Goal: Navigation & Orientation: Find specific page/section

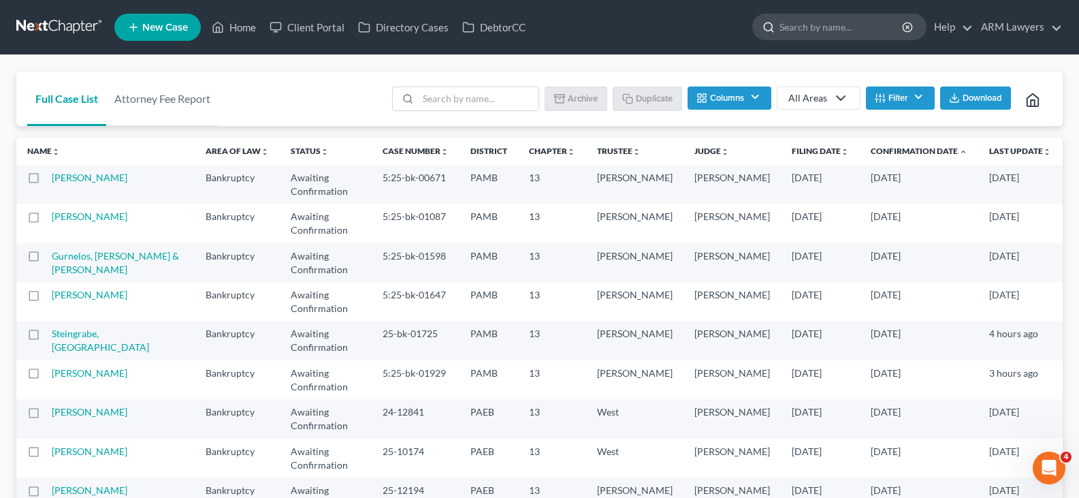
click at [862, 29] on input "search" at bounding box center [841, 26] width 125 height 25
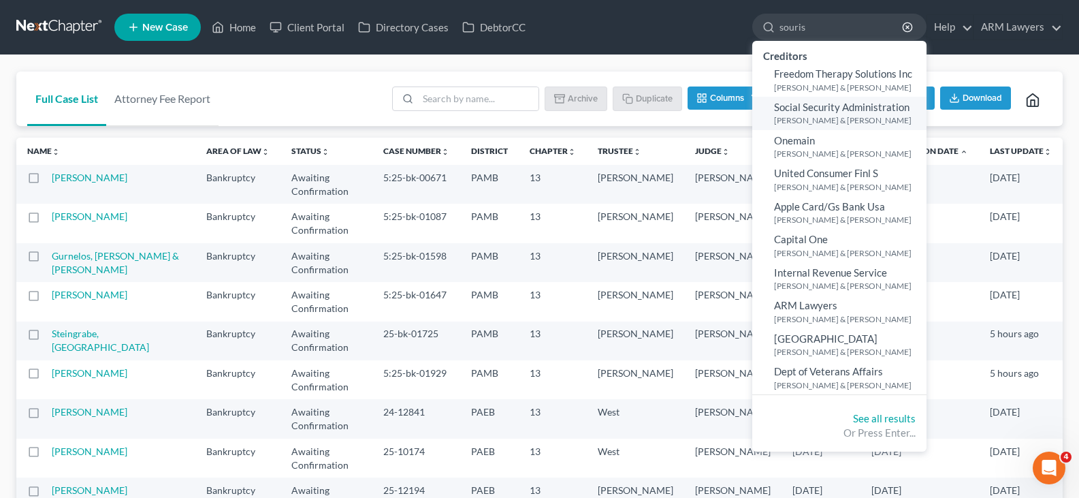
type input "souris"
click at [838, 116] on small "[PERSON_NAME] & [PERSON_NAME]" at bounding box center [848, 120] width 149 height 12
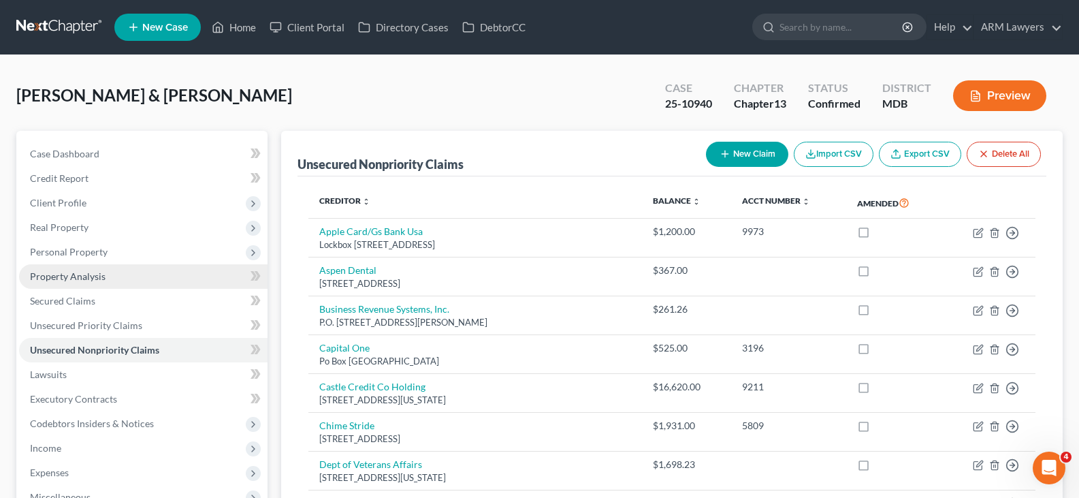
click at [88, 273] on span "Property Analysis" at bounding box center [68, 276] width 76 height 12
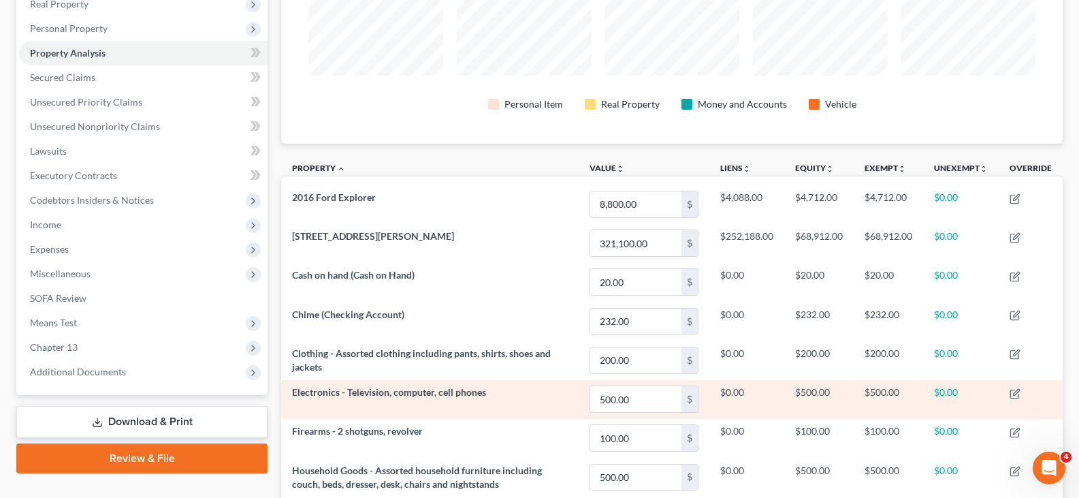
scroll to position [204, 0]
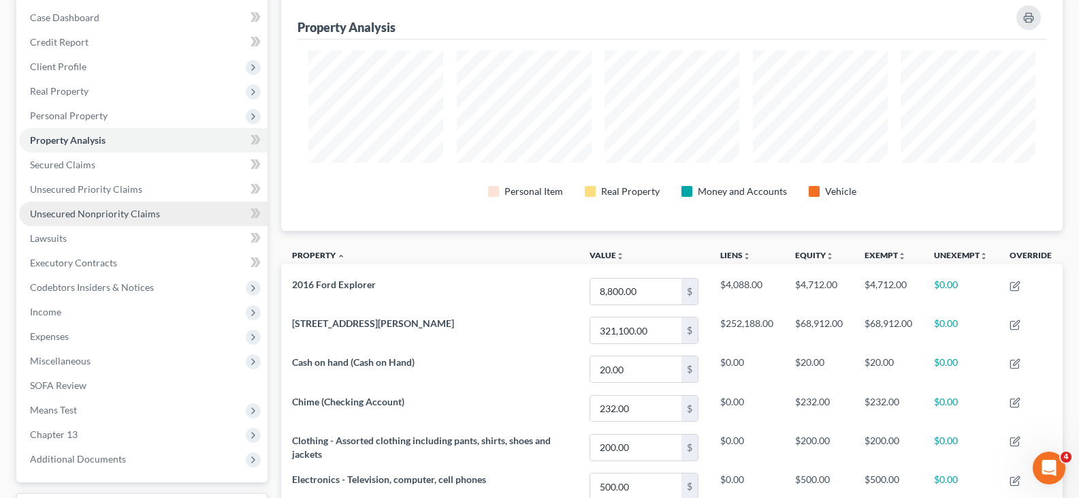
click at [116, 214] on span "Unsecured Nonpriority Claims" at bounding box center [95, 214] width 130 height 12
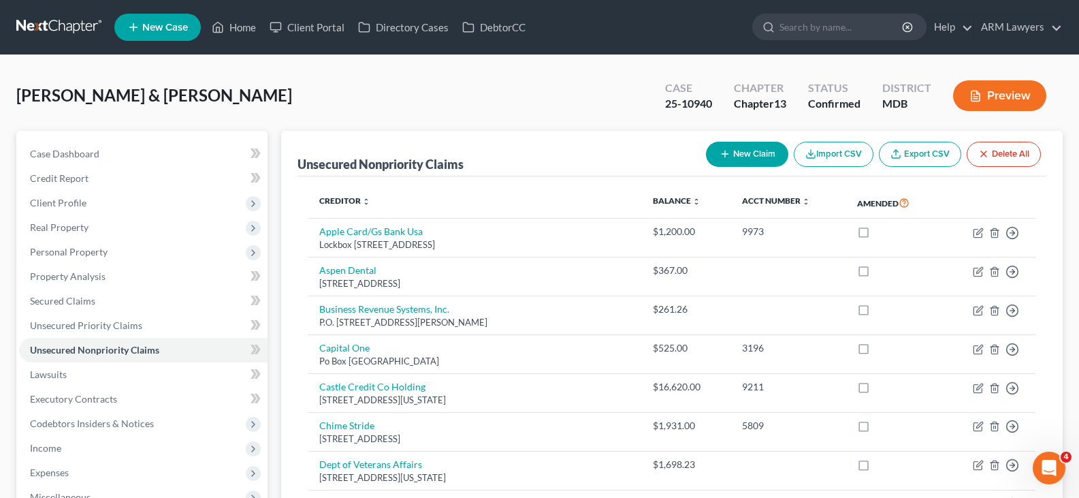
click at [114, 270] on link "Property Analysis" at bounding box center [143, 276] width 248 height 25
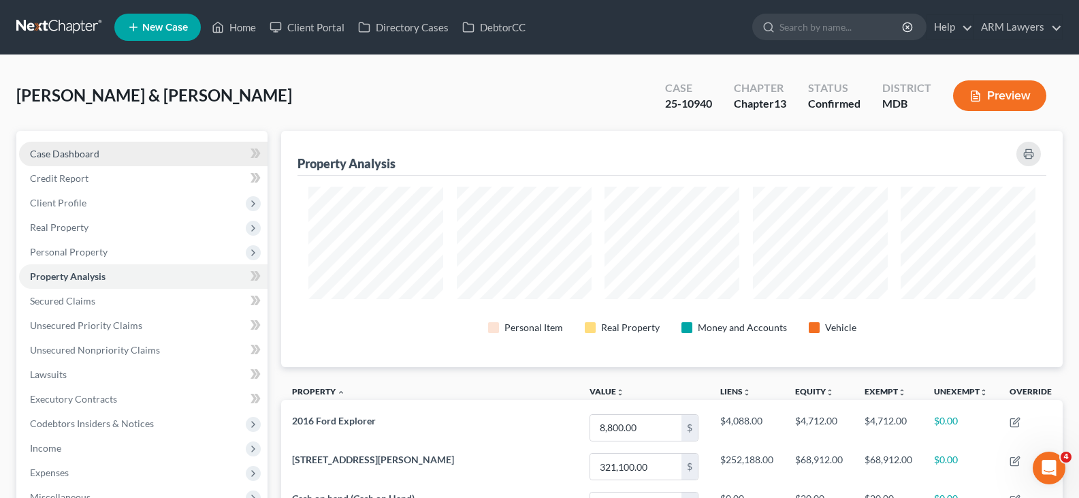
click at [122, 155] on link "Case Dashboard" at bounding box center [143, 154] width 248 height 25
select select "6"
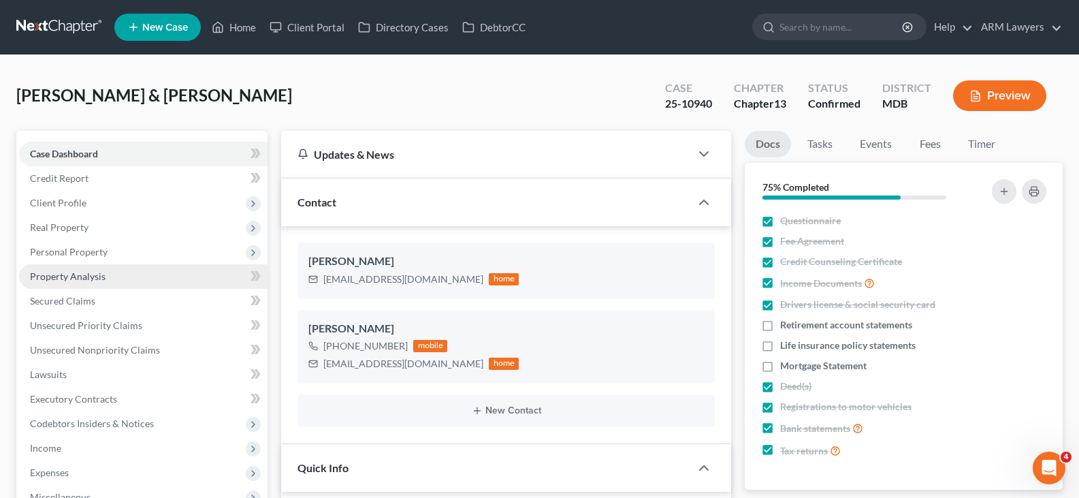
click at [108, 281] on link "Property Analysis" at bounding box center [143, 276] width 248 height 25
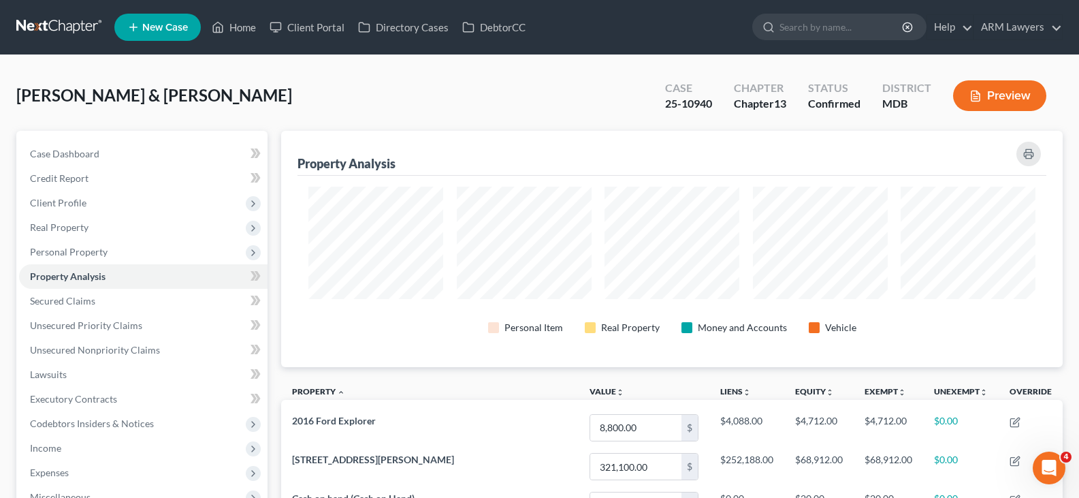
scroll to position [236, 781]
click at [121, 150] on link "Case Dashboard" at bounding box center [143, 154] width 248 height 25
select select "3"
select select "6"
